Goal: Task Accomplishment & Management: Use online tool/utility

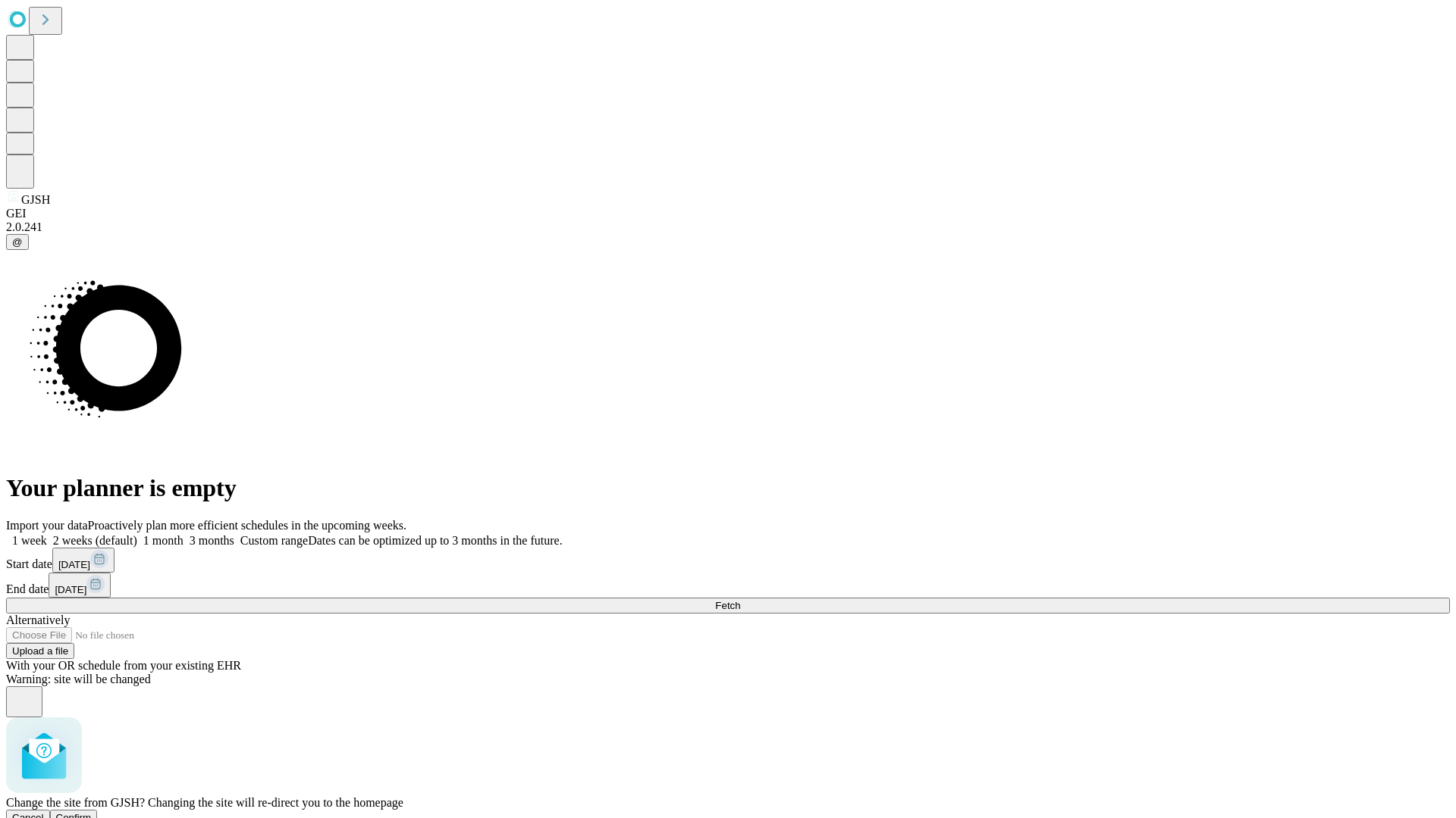
click at [92, 812] on span "Confirm" at bounding box center [74, 818] width 36 height 11
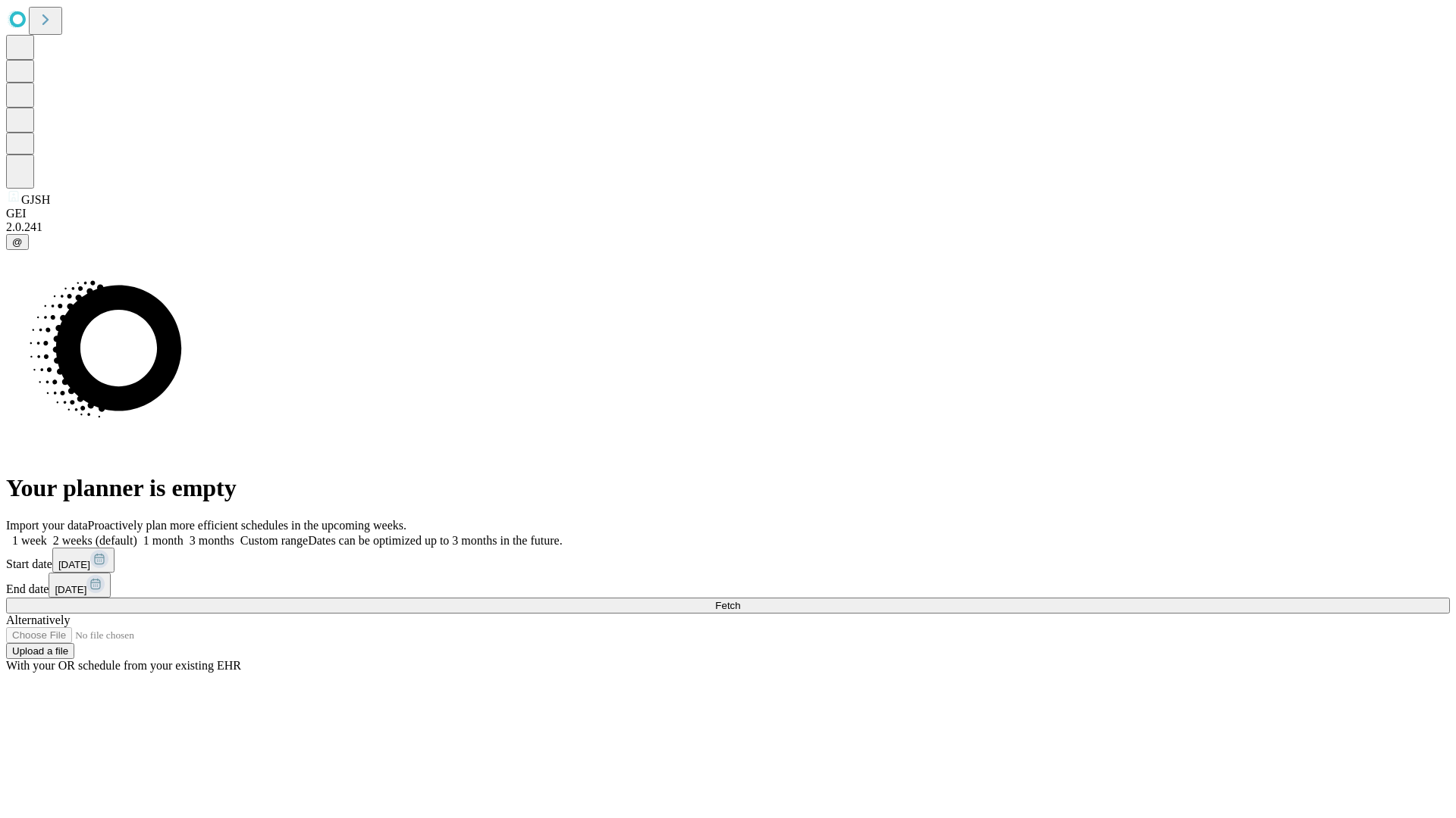
click at [184, 534] on label "1 month" at bounding box center [159, 541] width 46 height 13
click at [740, 600] on span "Fetch" at bounding box center [728, 605] width 25 height 11
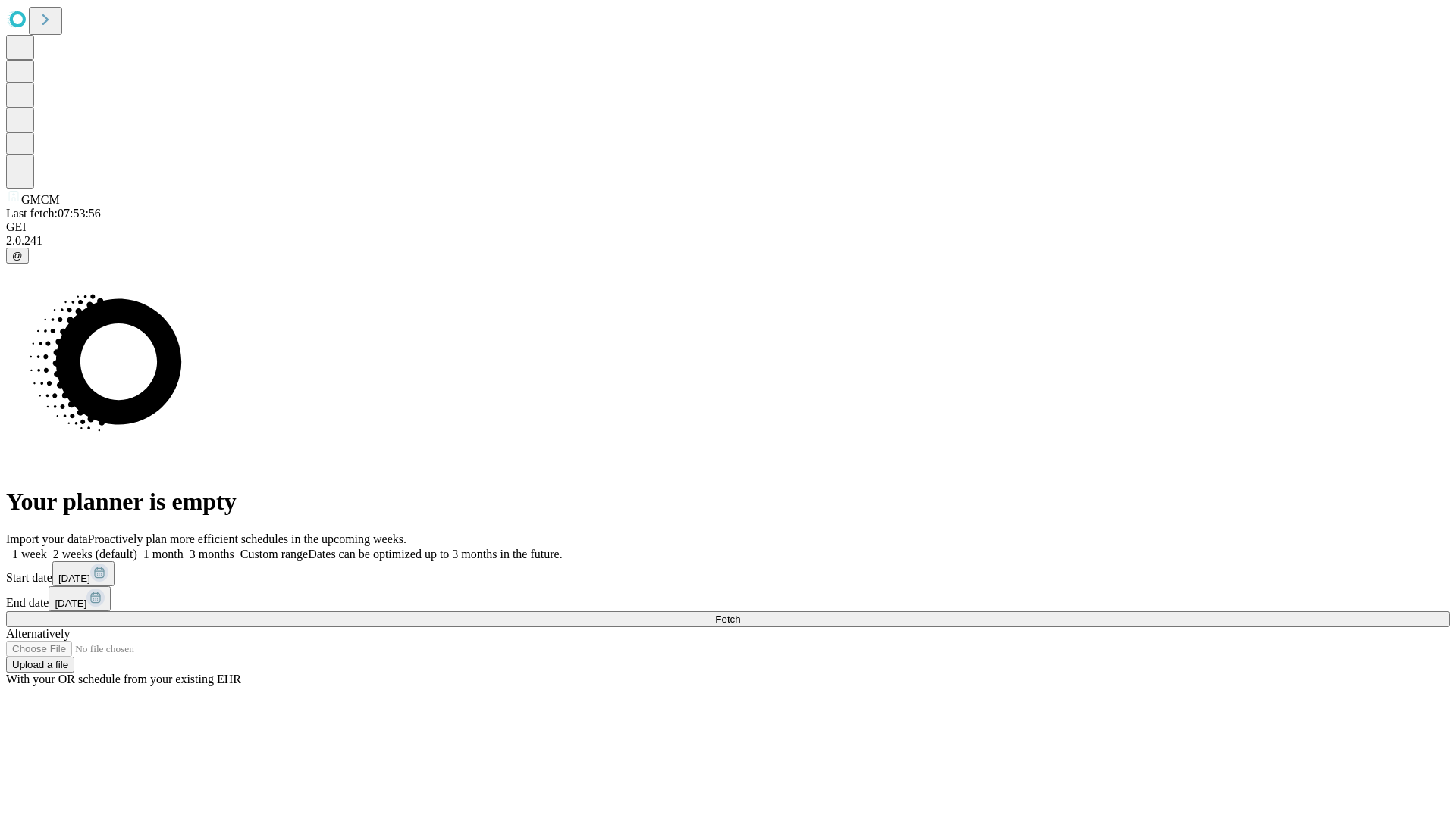
click at [184, 548] on label "1 month" at bounding box center [159, 555] width 46 height 13
click at [740, 614] on span "Fetch" at bounding box center [728, 619] width 25 height 11
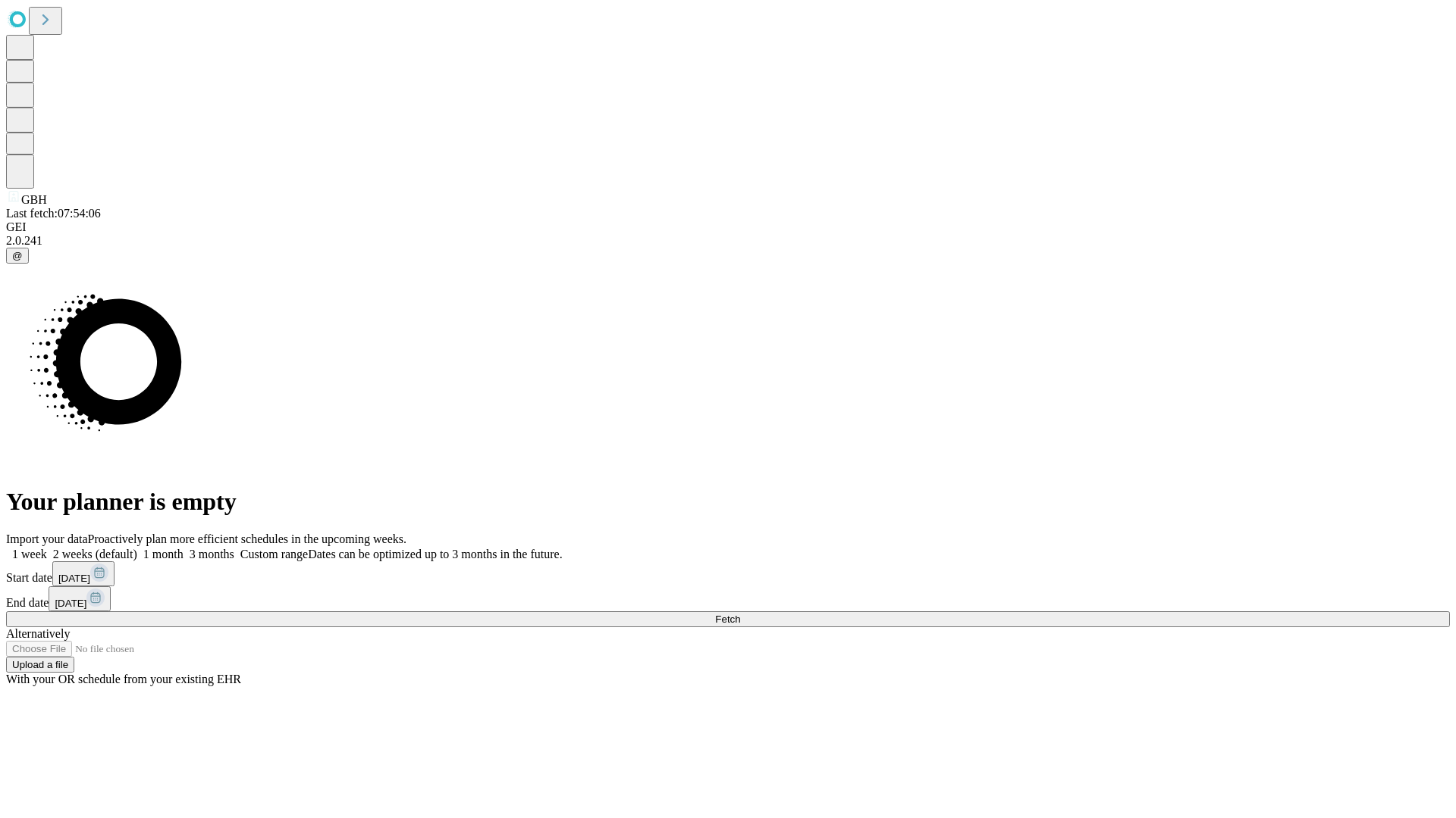
click at [740, 614] on span "Fetch" at bounding box center [728, 619] width 25 height 11
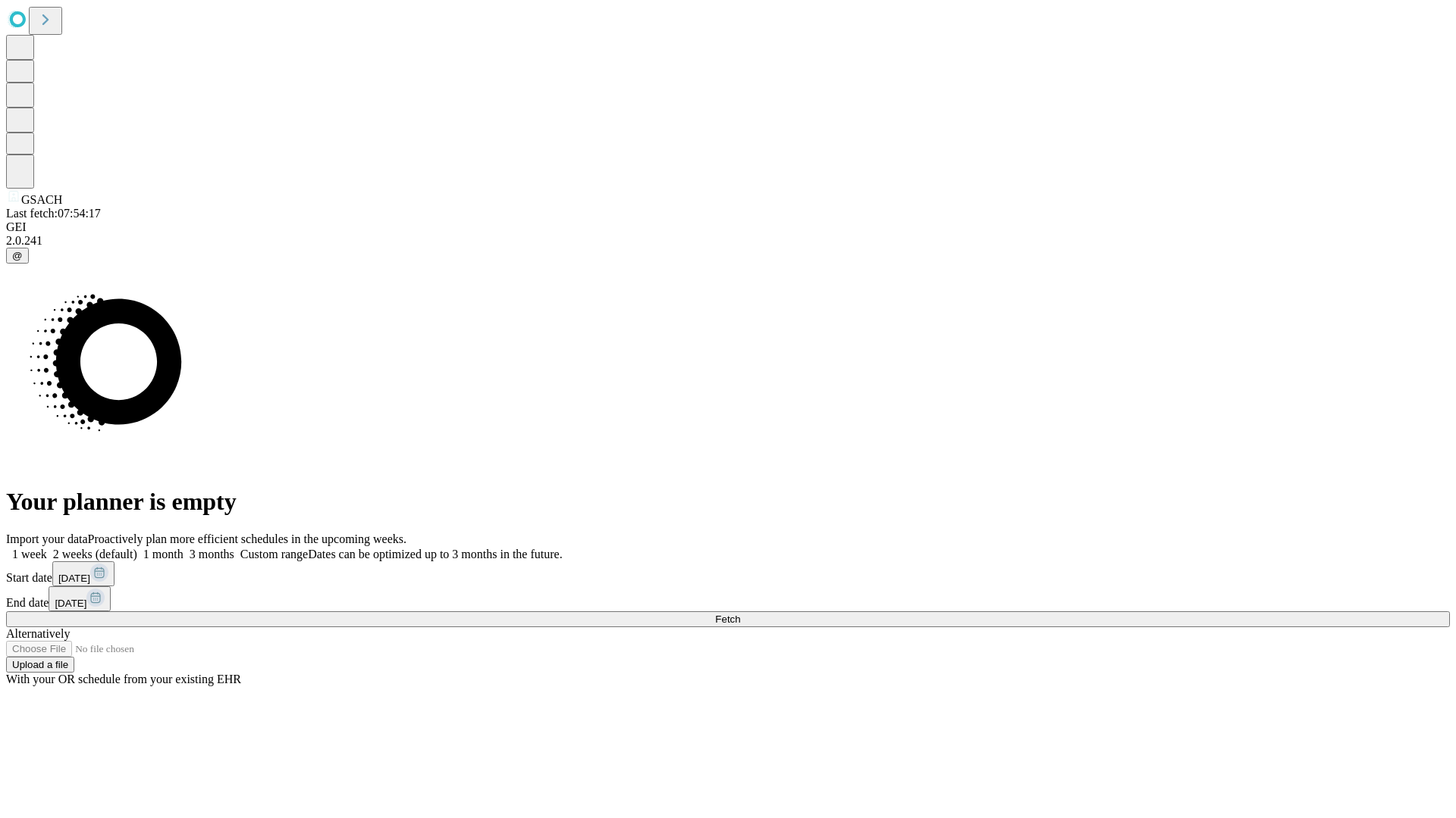
click at [184, 548] on label "1 month" at bounding box center [159, 555] width 46 height 13
click at [740, 614] on span "Fetch" at bounding box center [728, 619] width 25 height 11
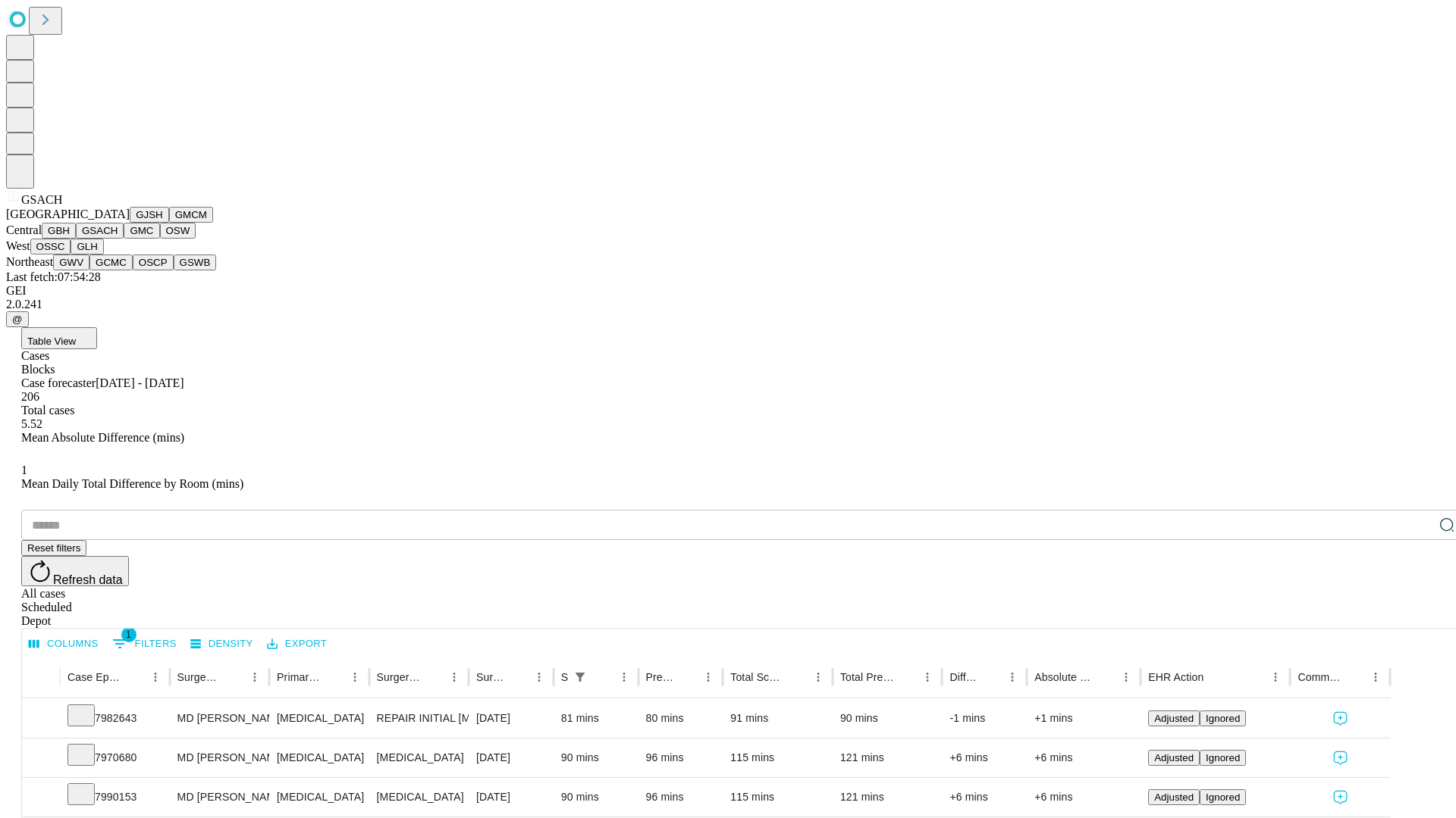
click at [124, 239] on button "GMC" at bounding box center [142, 231] width 36 height 16
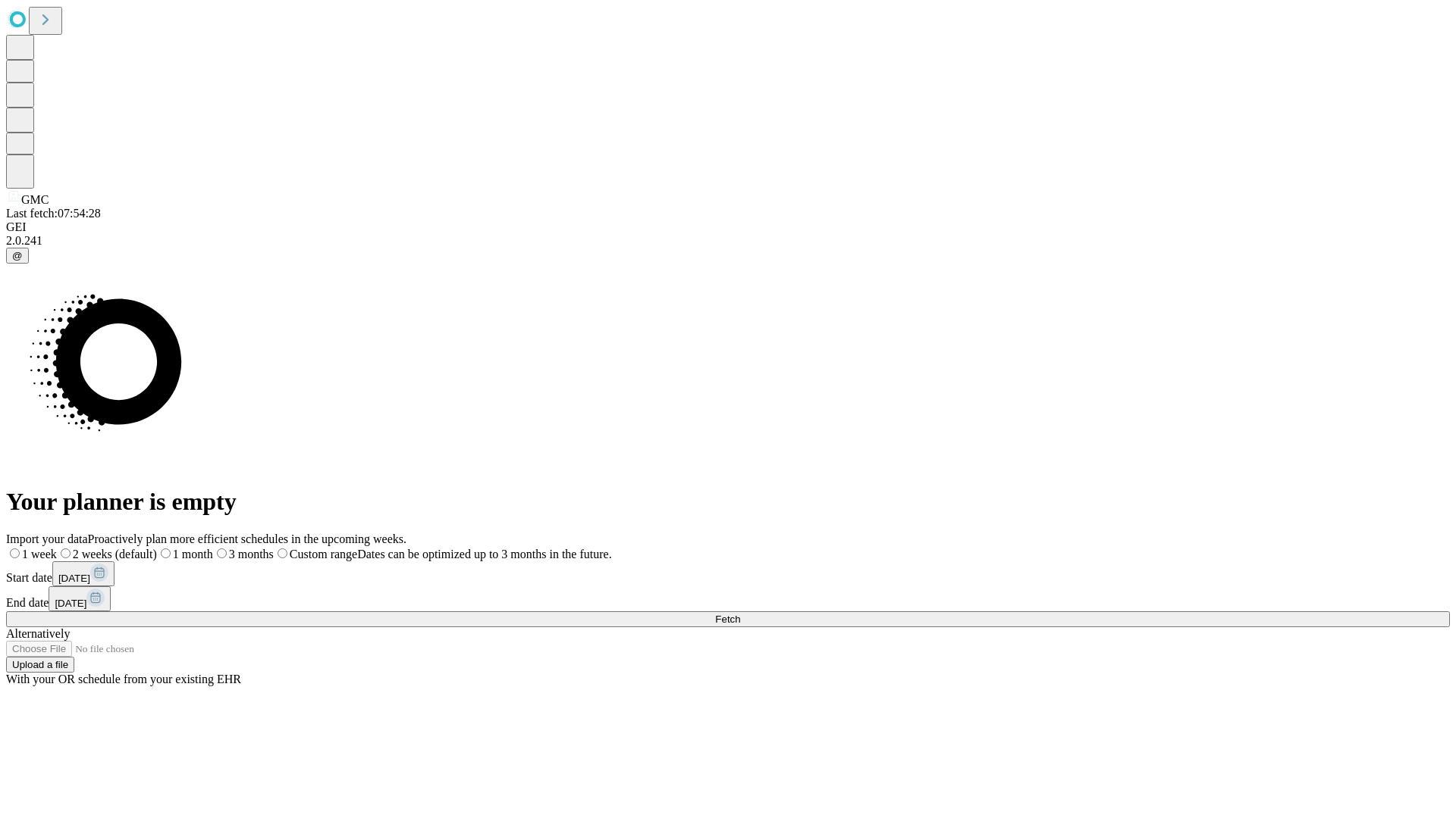
click at [213, 548] on label "1 month" at bounding box center [185, 555] width 56 height 13
click at [740, 614] on span "Fetch" at bounding box center [728, 619] width 25 height 11
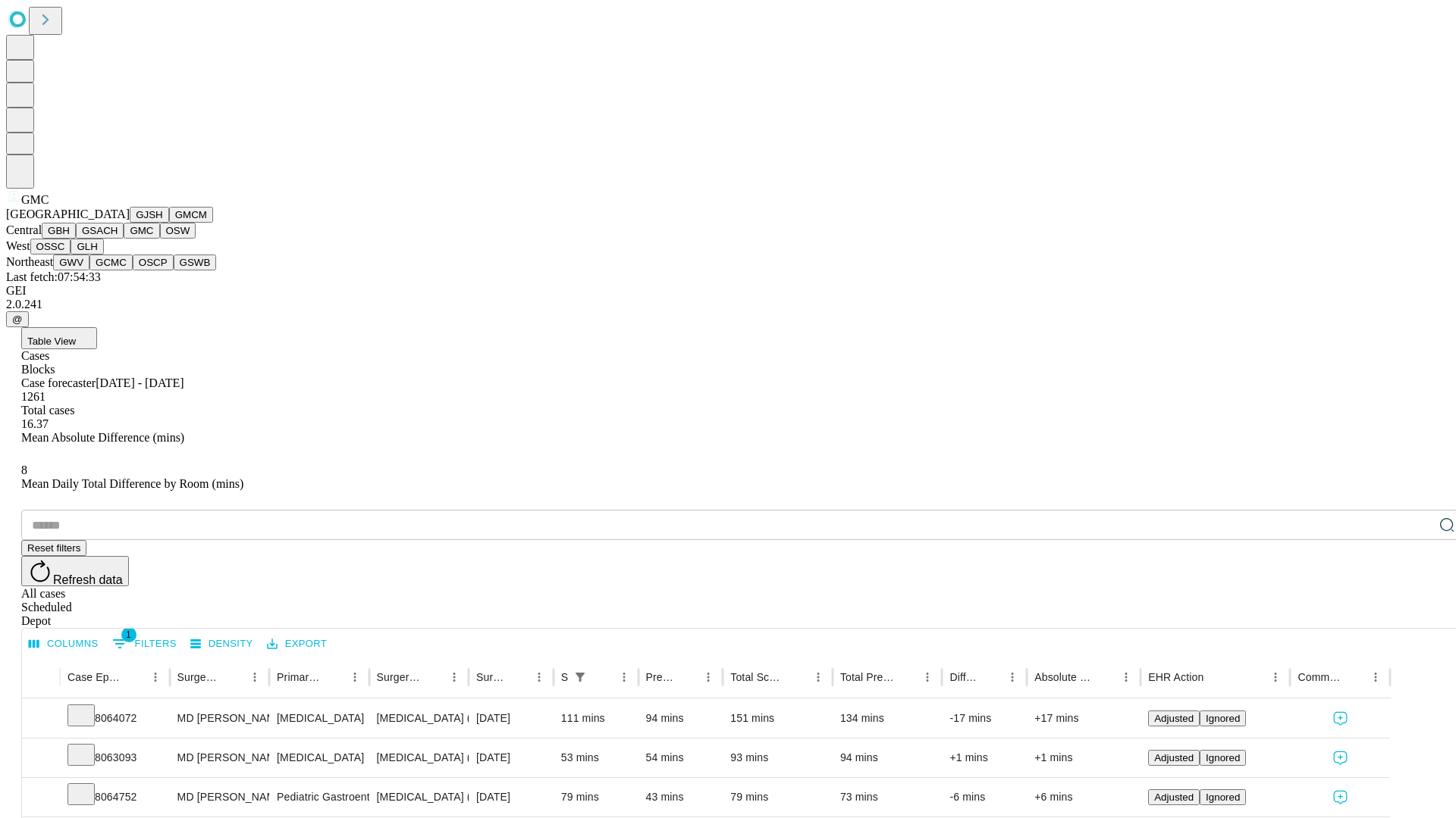
click at [160, 239] on button "OSW" at bounding box center [178, 231] width 37 height 16
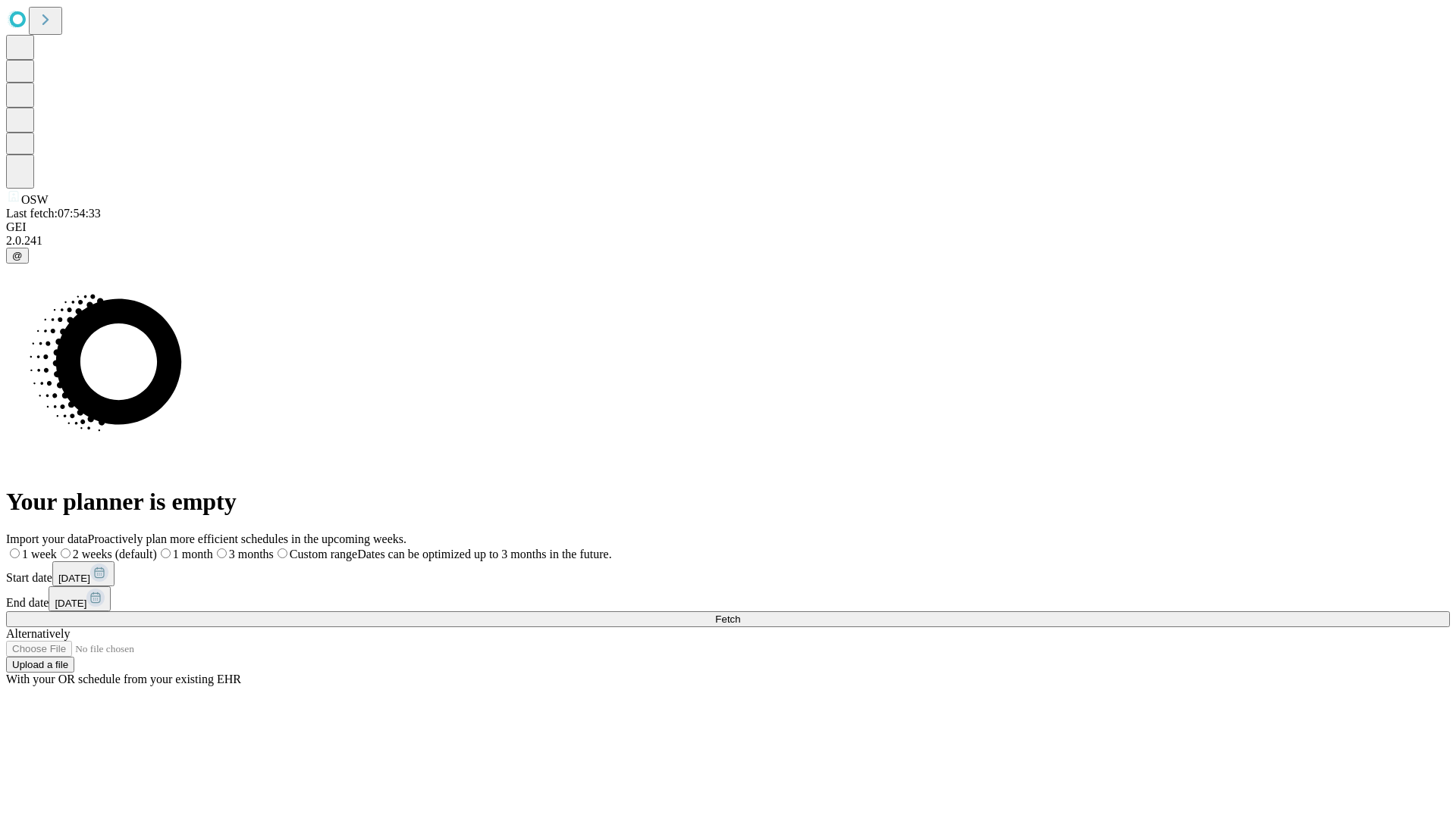
click at [213, 548] on label "1 month" at bounding box center [185, 555] width 56 height 13
click at [740, 614] on span "Fetch" at bounding box center [728, 619] width 25 height 11
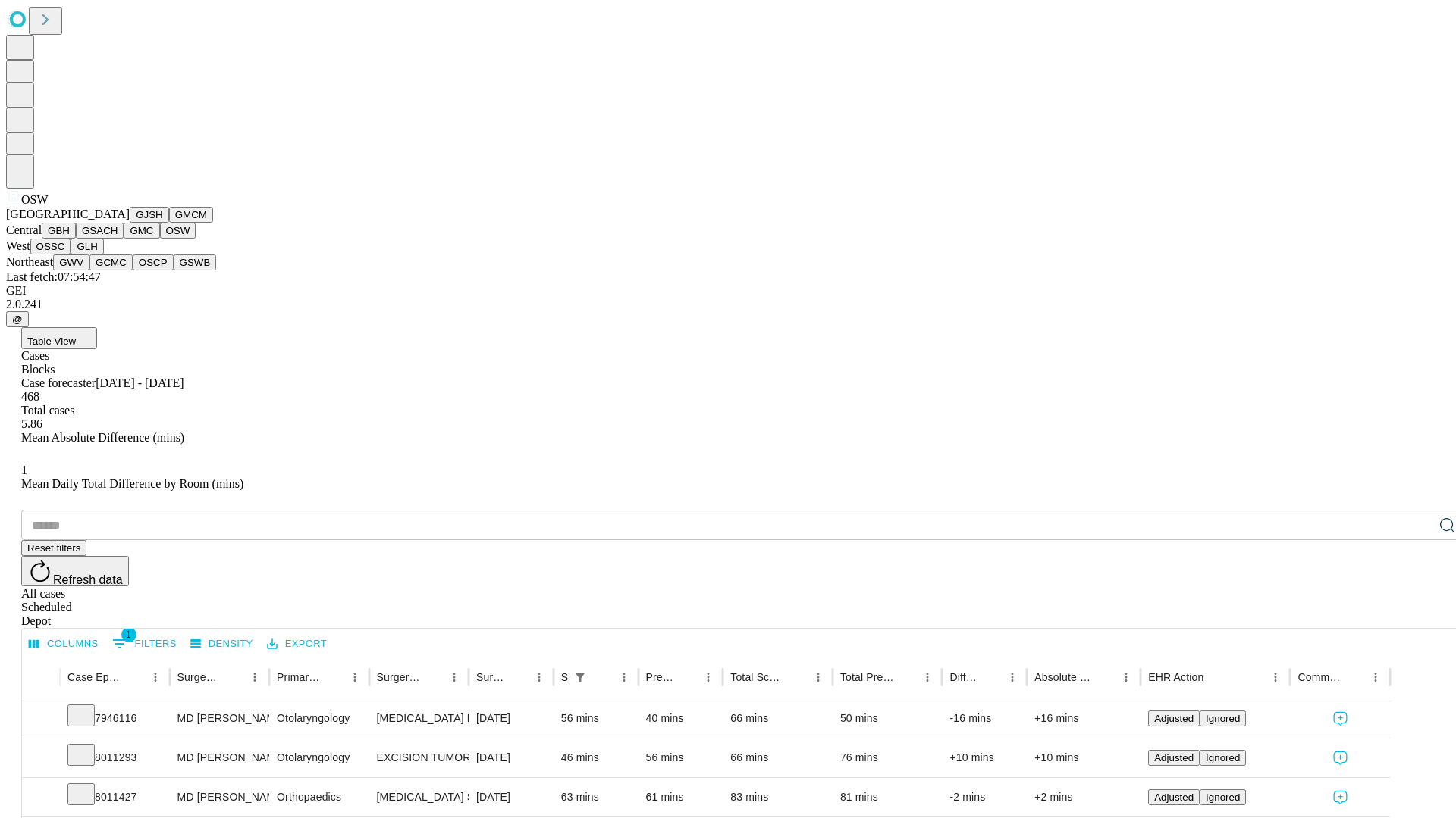
click at [71, 255] on button "OSSC" at bounding box center [51, 246] width 41 height 16
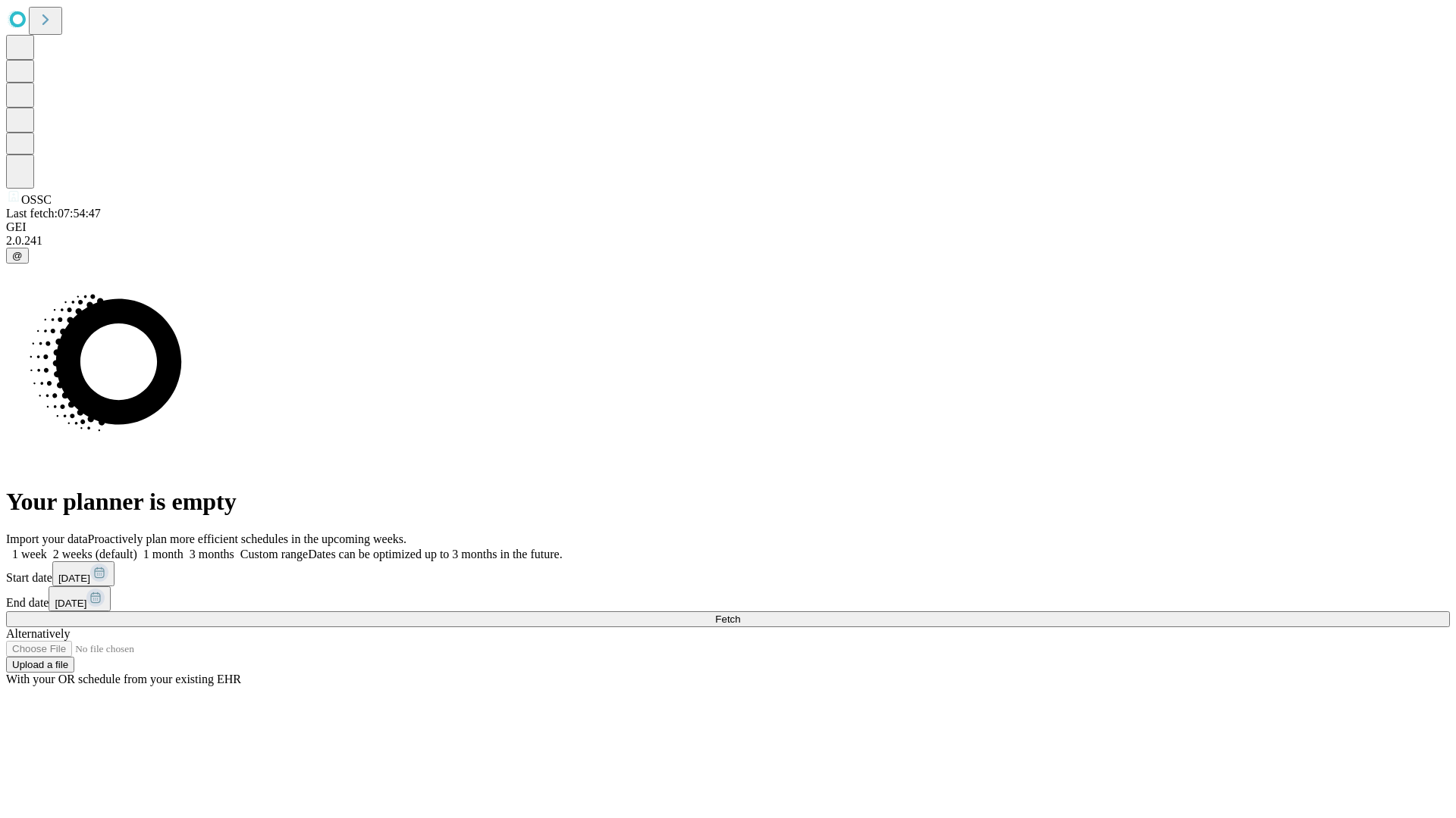
click at [184, 548] on label "1 month" at bounding box center [159, 555] width 46 height 13
click at [740, 614] on span "Fetch" at bounding box center [728, 619] width 25 height 11
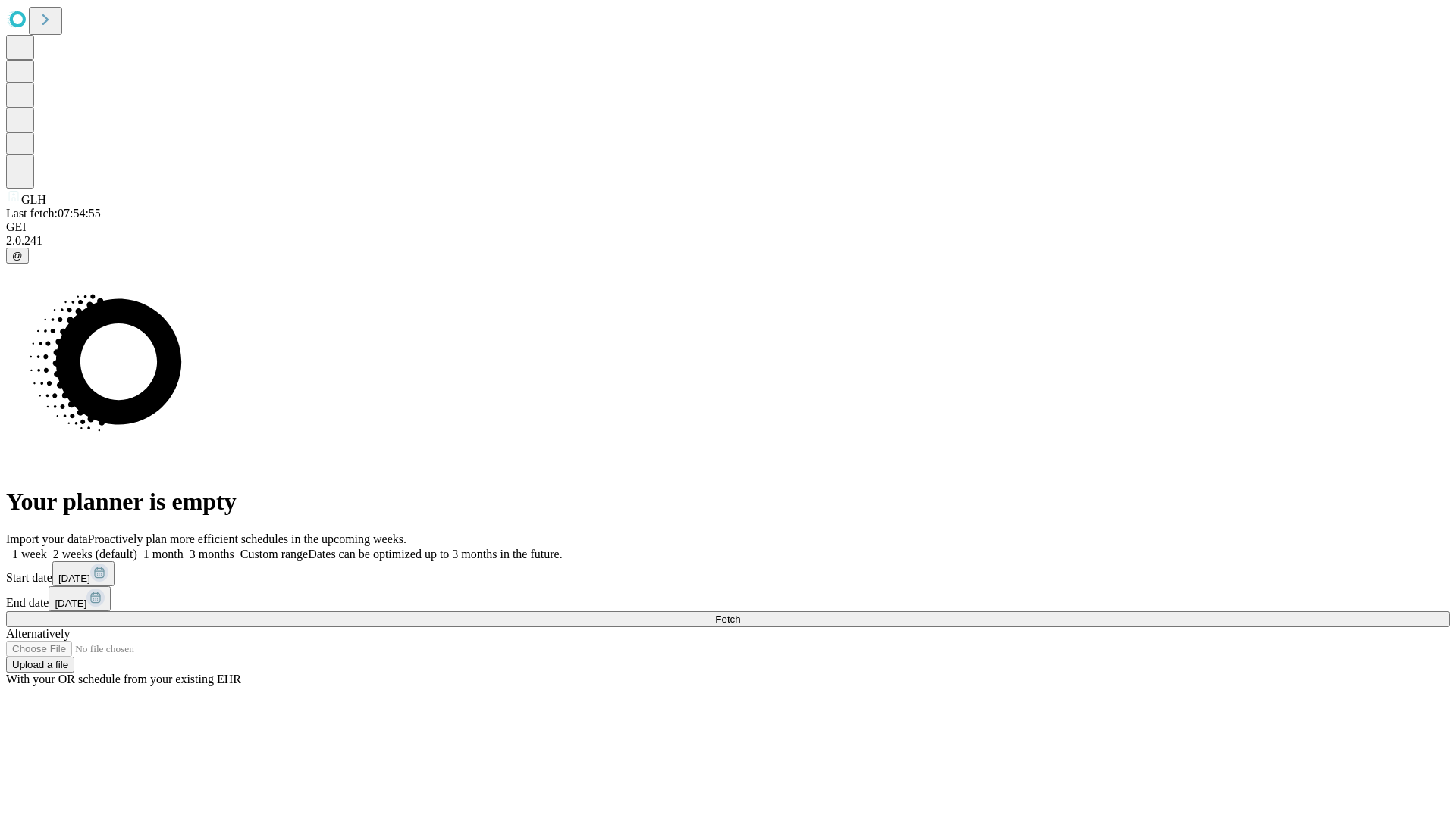
click at [184, 548] on label "1 month" at bounding box center [159, 555] width 46 height 13
click at [740, 614] on span "Fetch" at bounding box center [728, 619] width 25 height 11
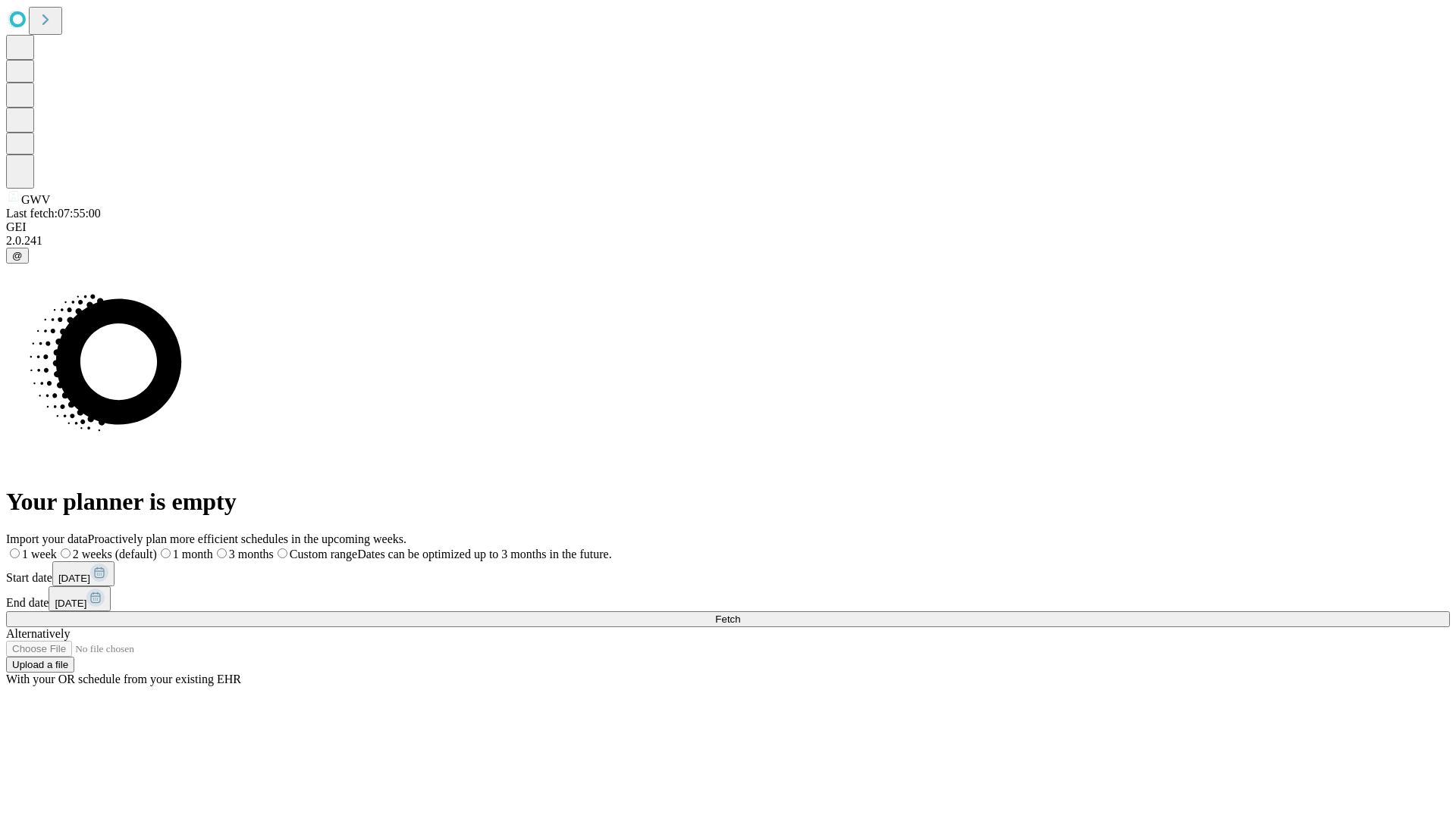
click at [213, 548] on label "1 month" at bounding box center [185, 555] width 56 height 13
click at [740, 614] on span "Fetch" at bounding box center [728, 619] width 25 height 11
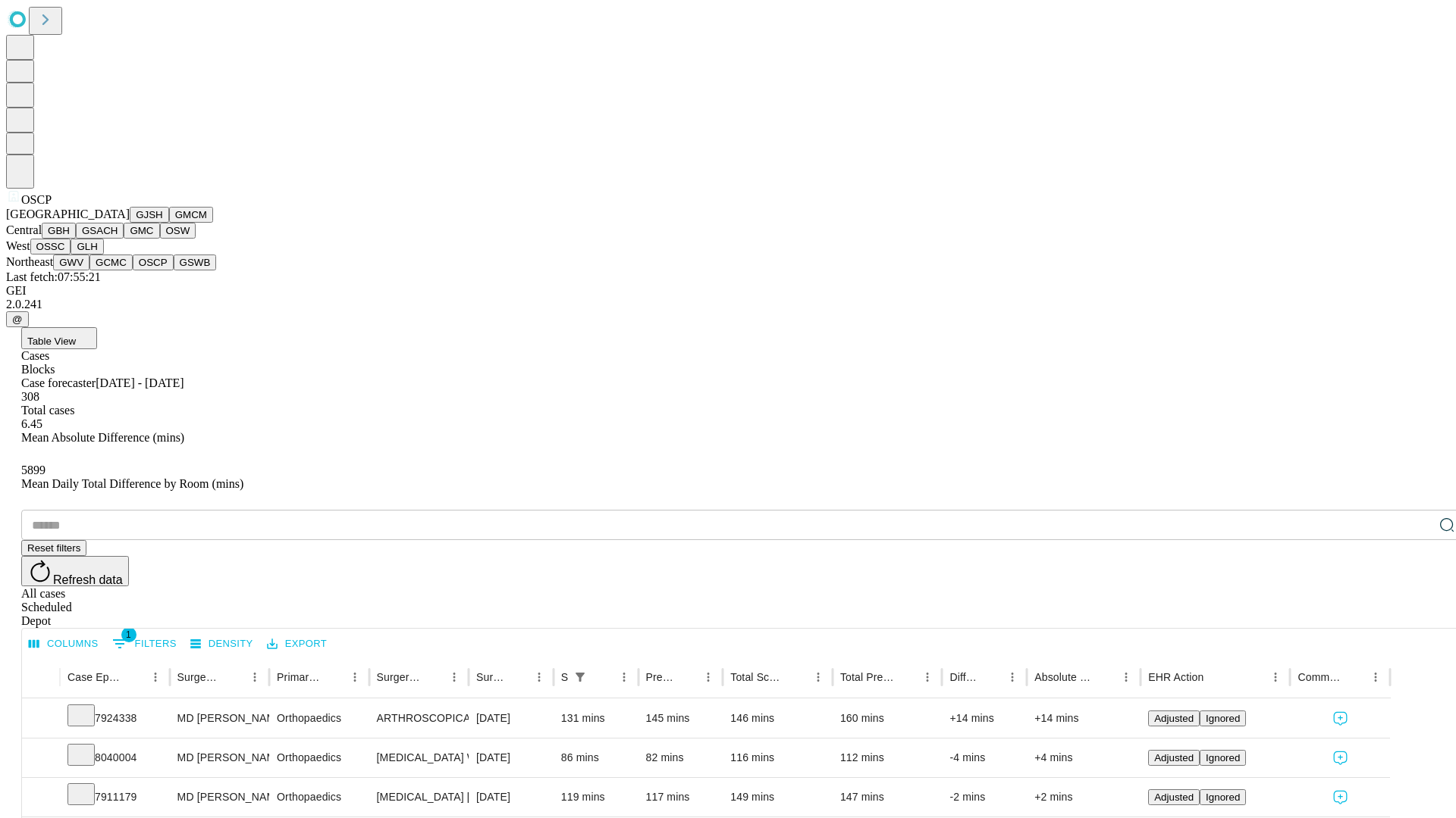
click at [173, 271] on button "GSWB" at bounding box center [195, 262] width 43 height 16
